Goal: Navigation & Orientation: Find specific page/section

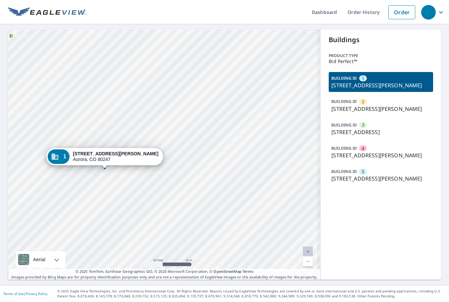
drag, startPoint x: 140, startPoint y: 142, endPoint x: 221, endPoint y: 149, distance: 81.1
click at [221, 149] on div "2 10303 E Warren Ave Aurora, CO 80247 3 2155 S Havana St Aurora, CO 80014 4 103…" at bounding box center [164, 154] width 313 height 250
